Goal: Information Seeking & Learning: Learn about a topic

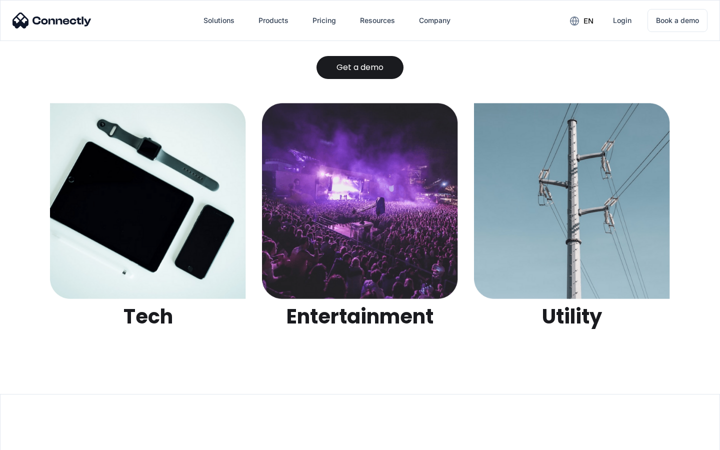
scroll to position [3156, 0]
